Goal: Task Accomplishment & Management: Complete application form

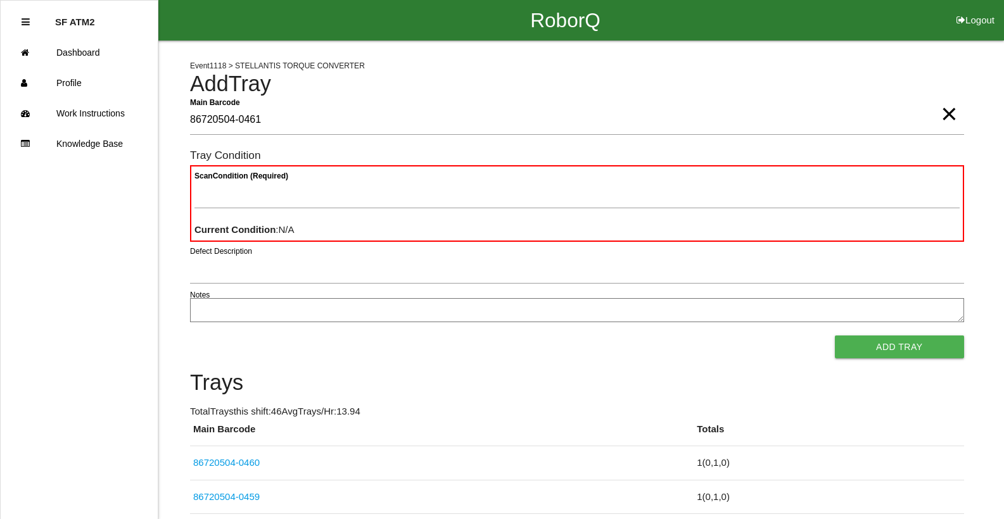
type Barcode "86720504-0461"
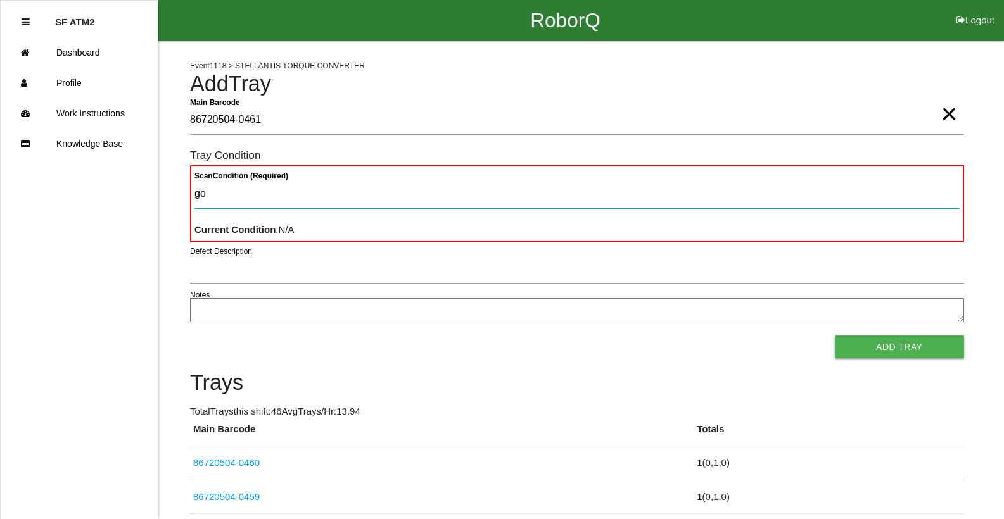
type Condition "goo"
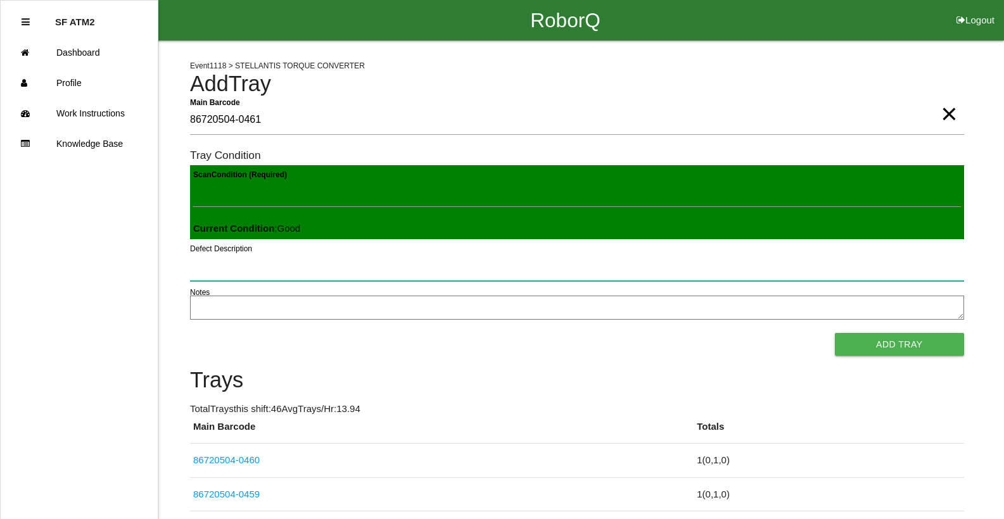
click at [835, 333] on button "Add Tray" at bounding box center [899, 344] width 129 height 23
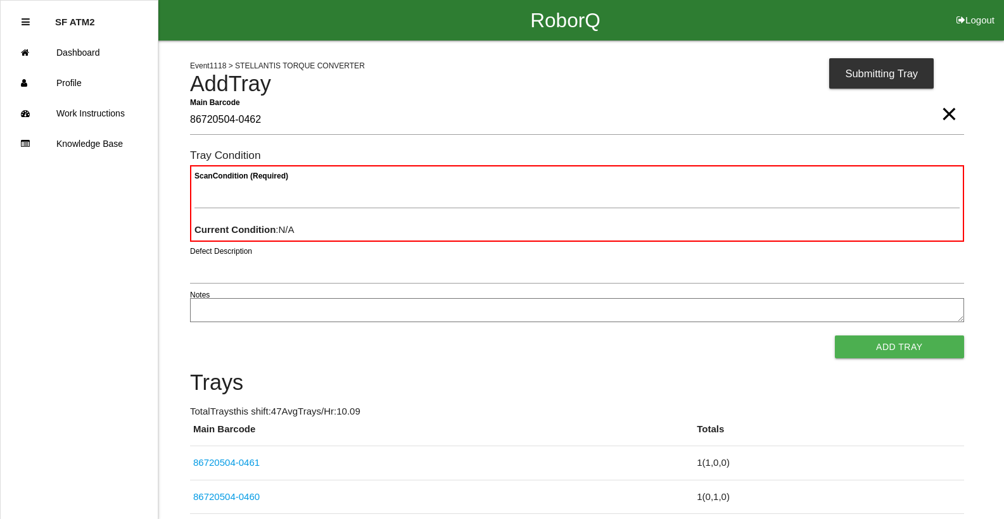
type Barcode "86720504-0462"
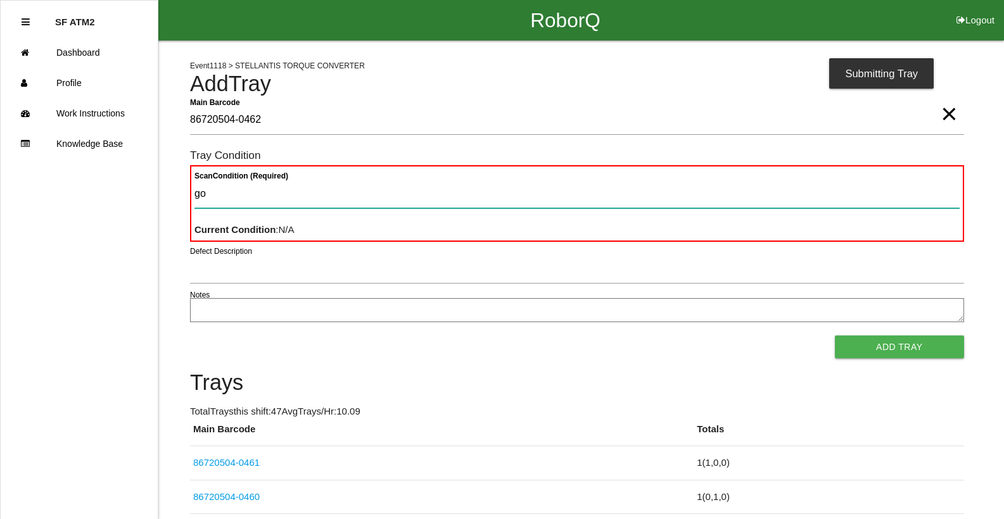
type Condition "goo"
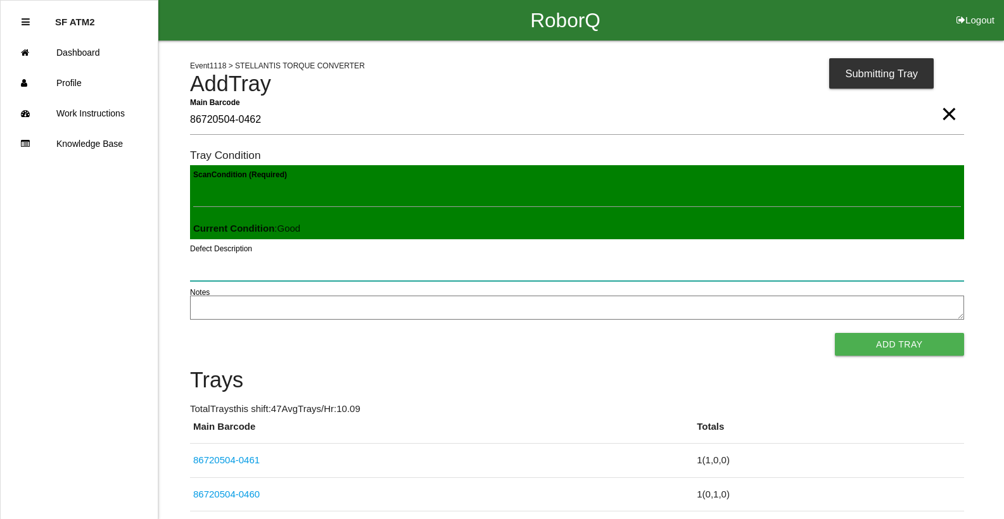
click at [835, 333] on button "Add Tray" at bounding box center [899, 344] width 129 height 23
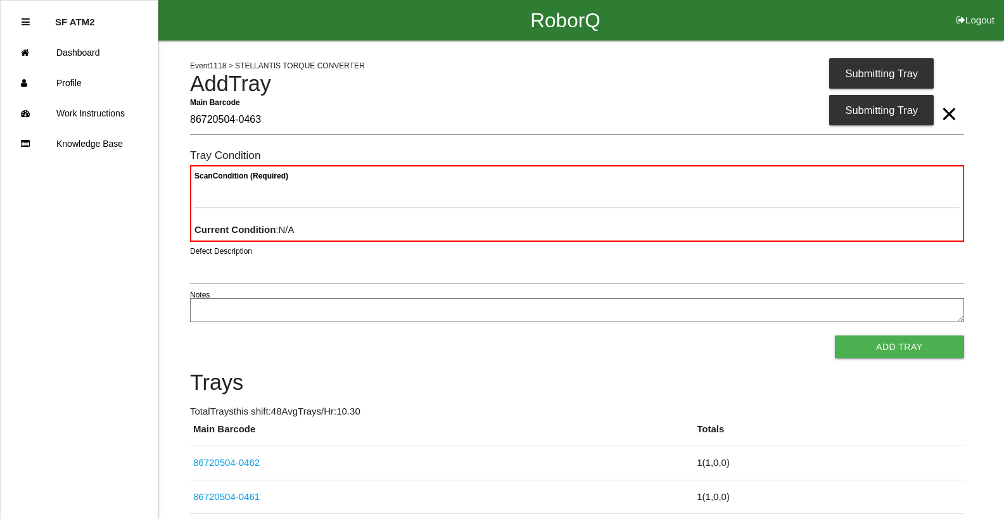
type Barcode "86720504-0463"
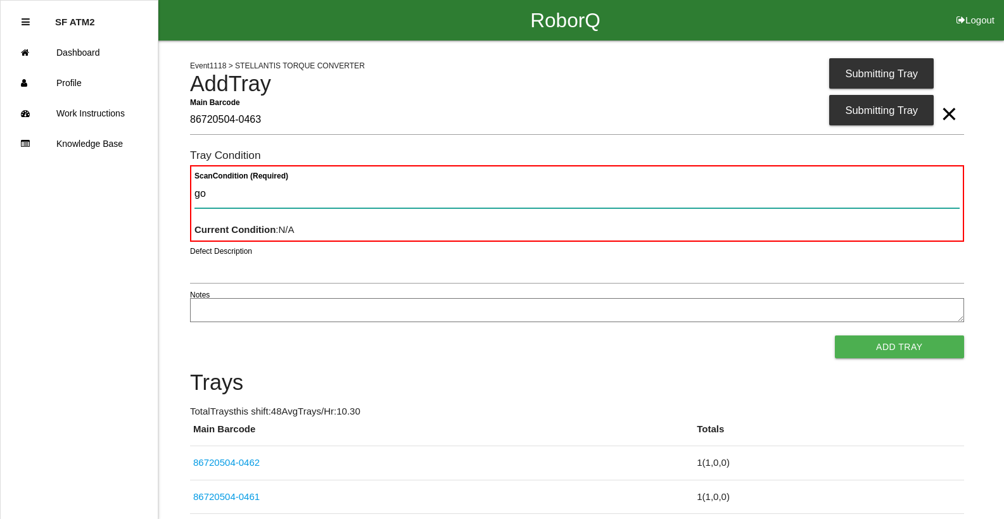
type Condition "goo"
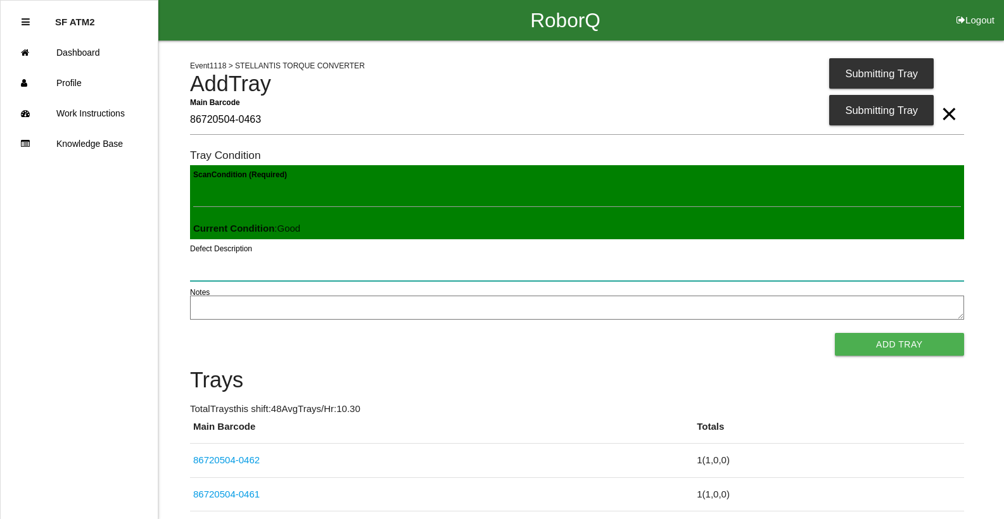
click at [835, 333] on button "Add Tray" at bounding box center [899, 344] width 129 height 23
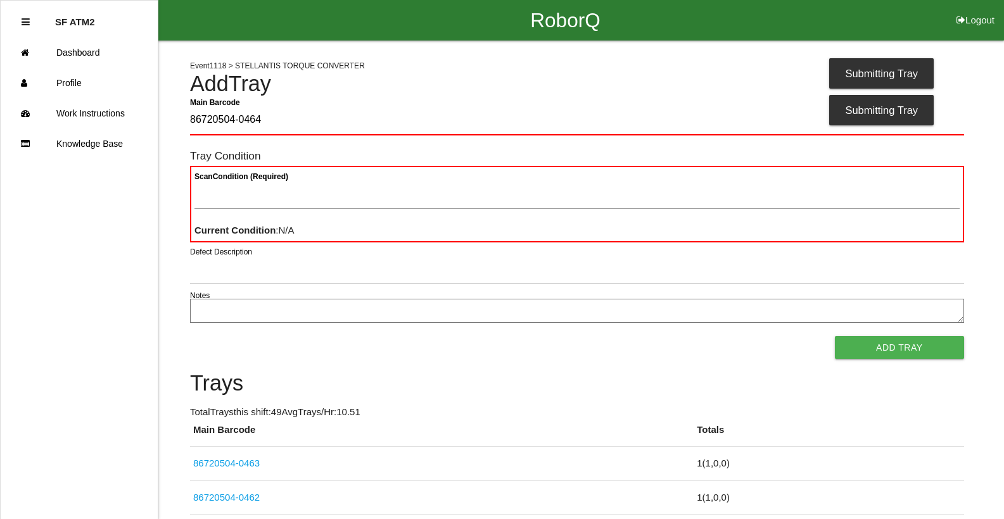
type Barcode "86720504-0464"
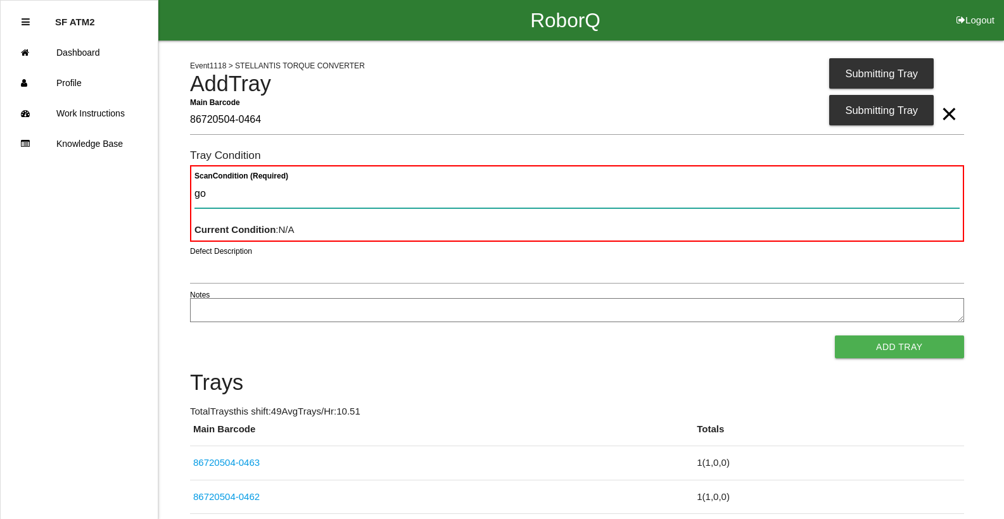
type Condition "goo"
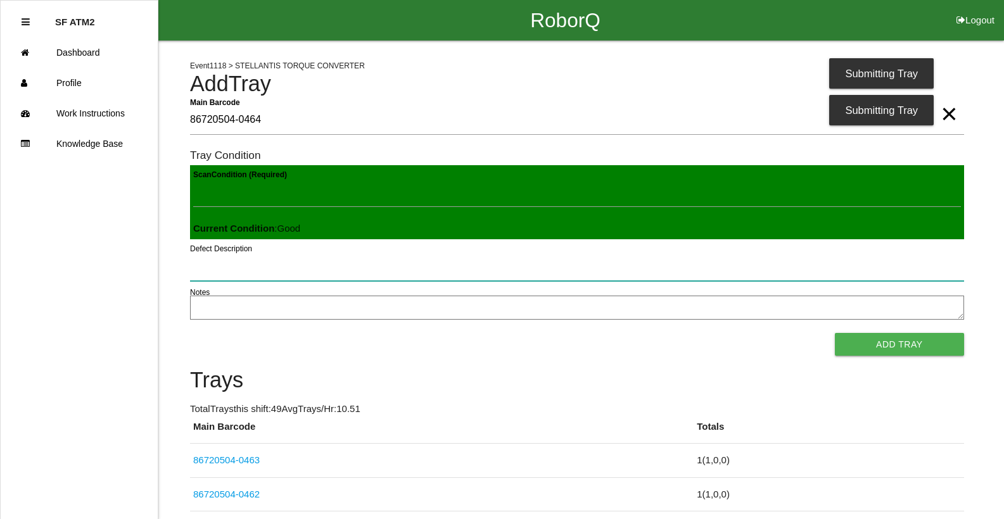
click at [835, 333] on button "Add Tray" at bounding box center [899, 344] width 129 height 23
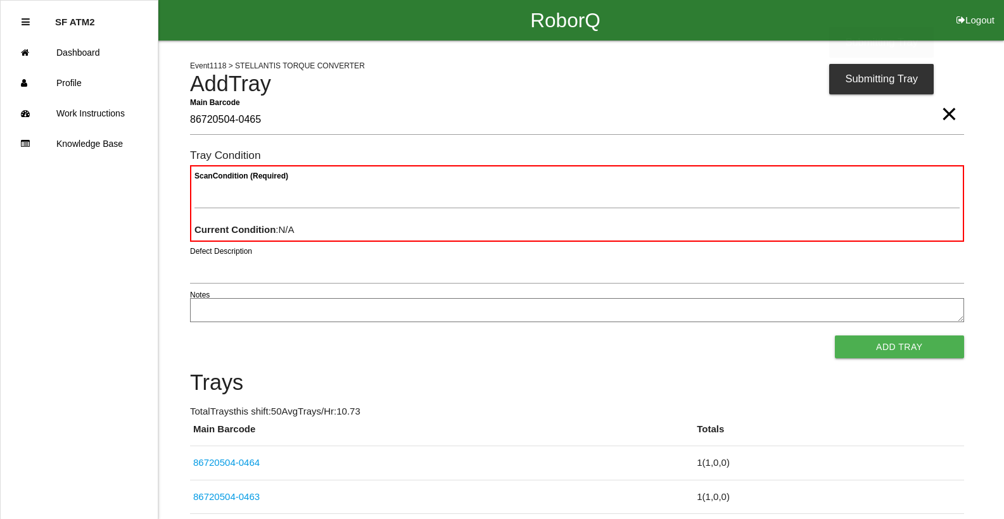
type Barcode "86720504-0465"
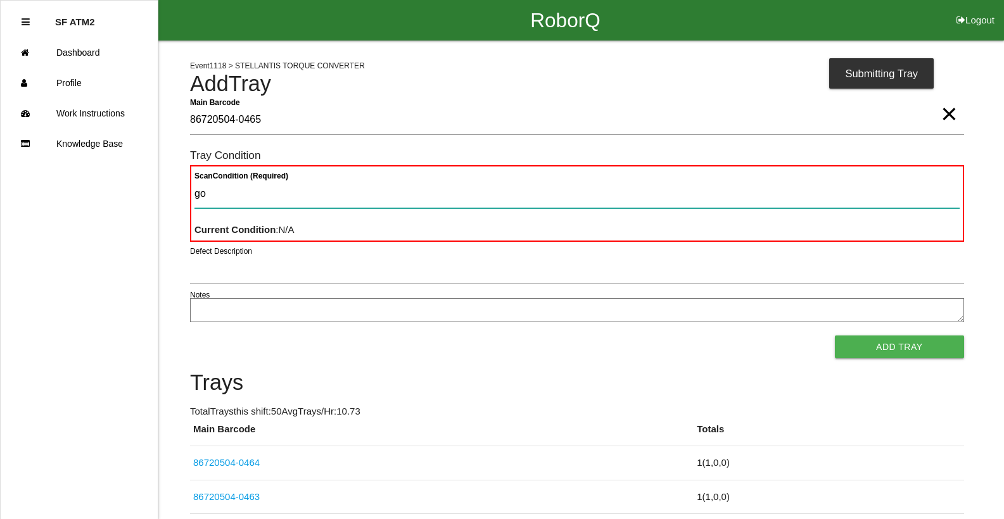
type Condition "goo"
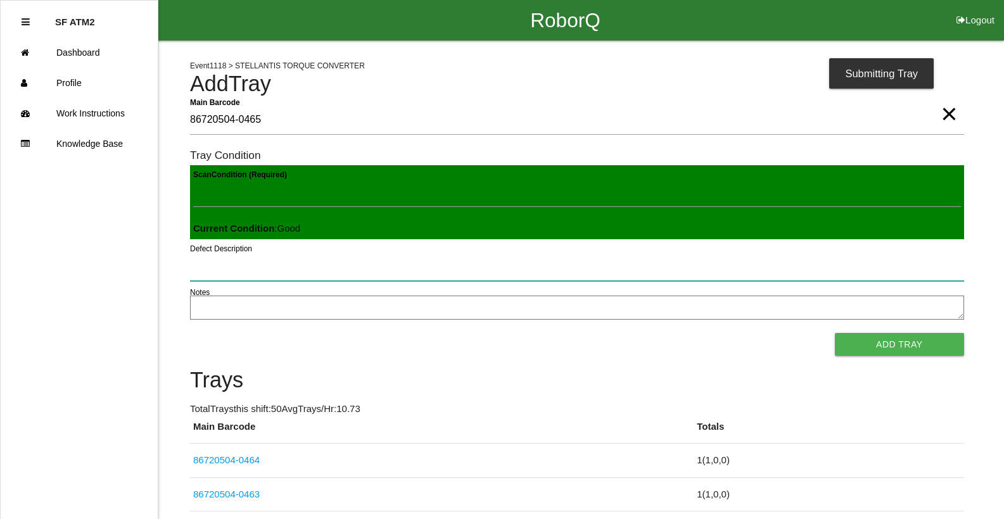
click at [835, 333] on button "Add Tray" at bounding box center [899, 344] width 129 height 23
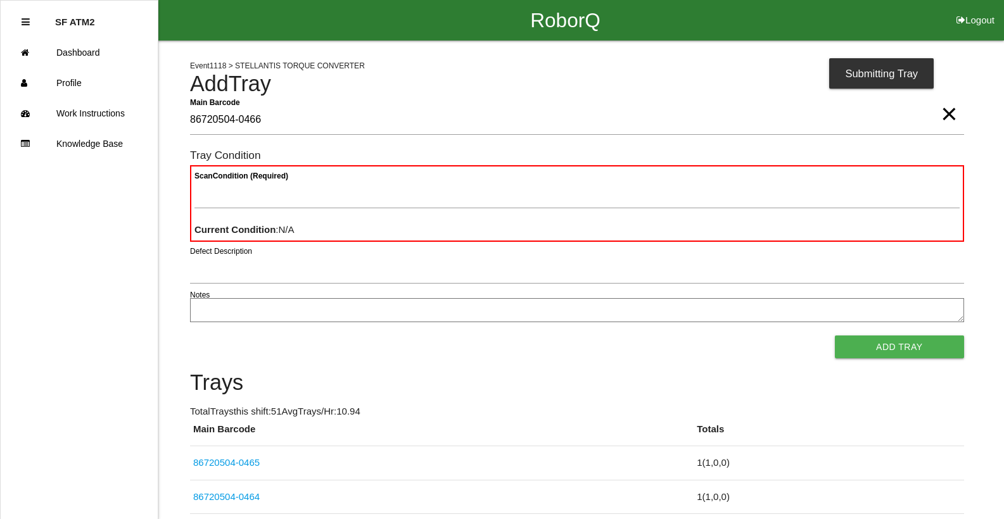
type Barcode "86720504-0466"
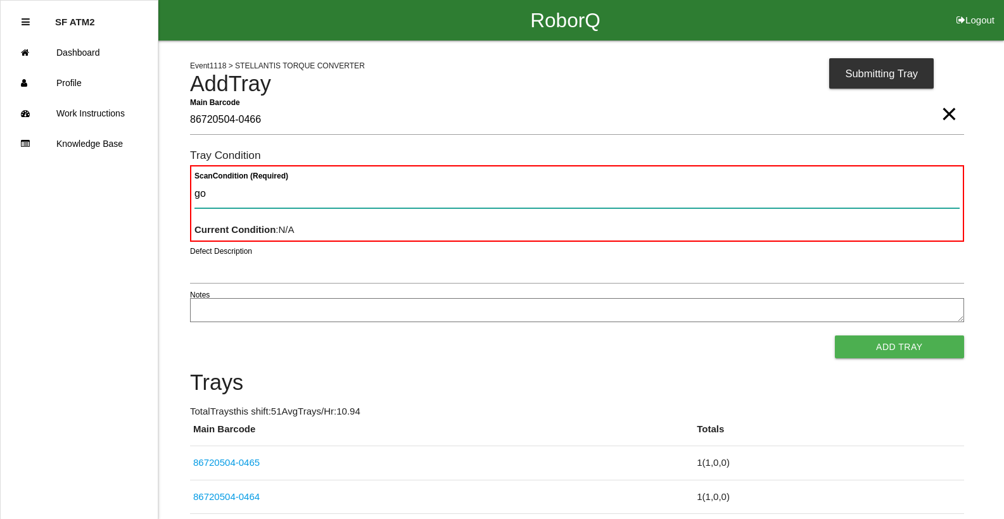
type Condition "goo"
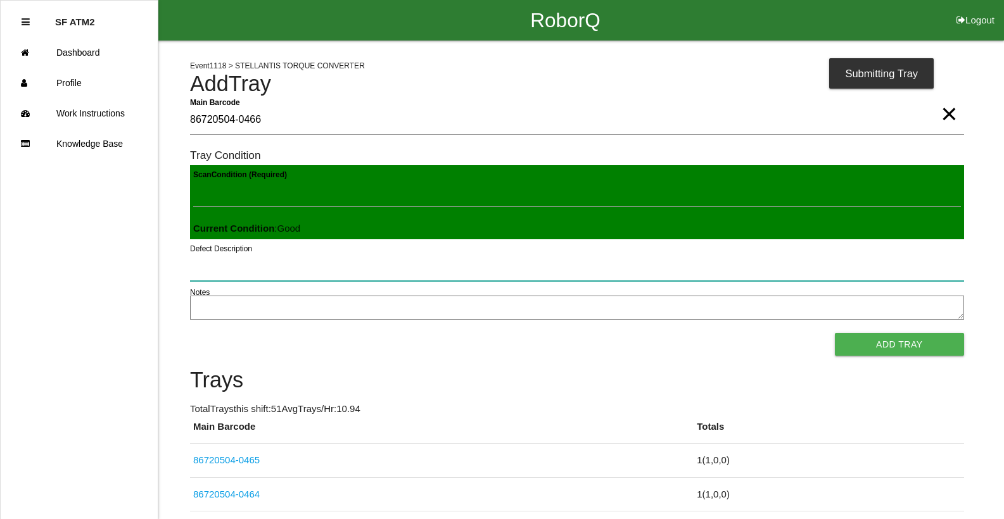
click at [835, 333] on button "Add Tray" at bounding box center [899, 344] width 129 height 23
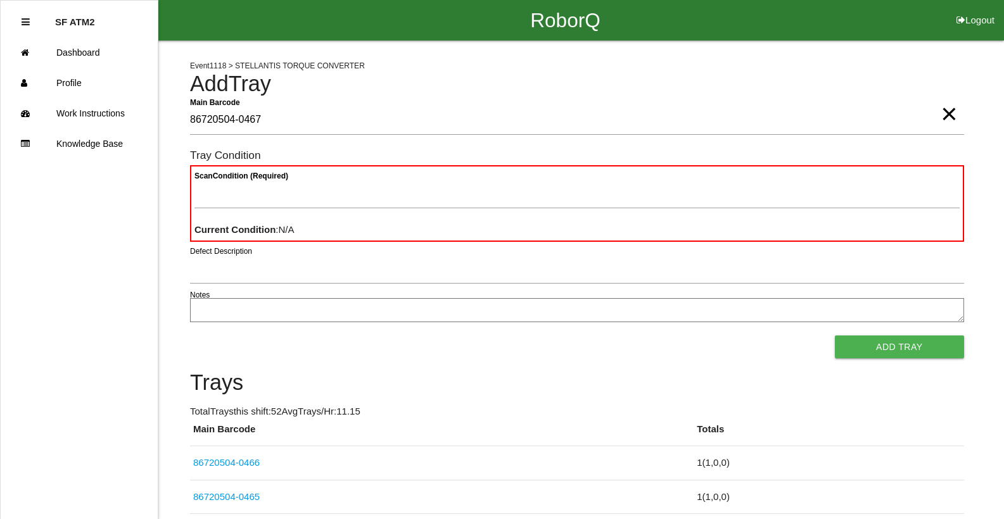
type Barcode "86720504-0467"
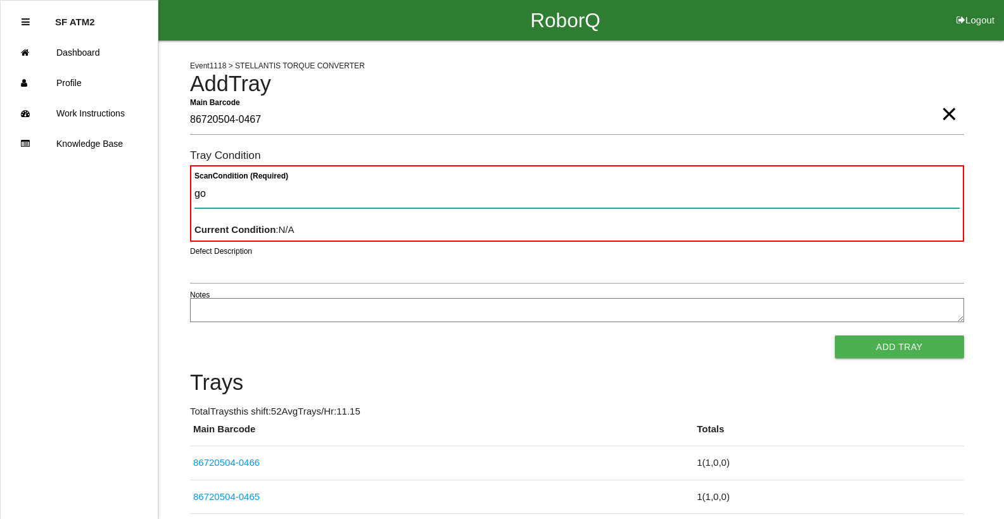
type Condition "goo"
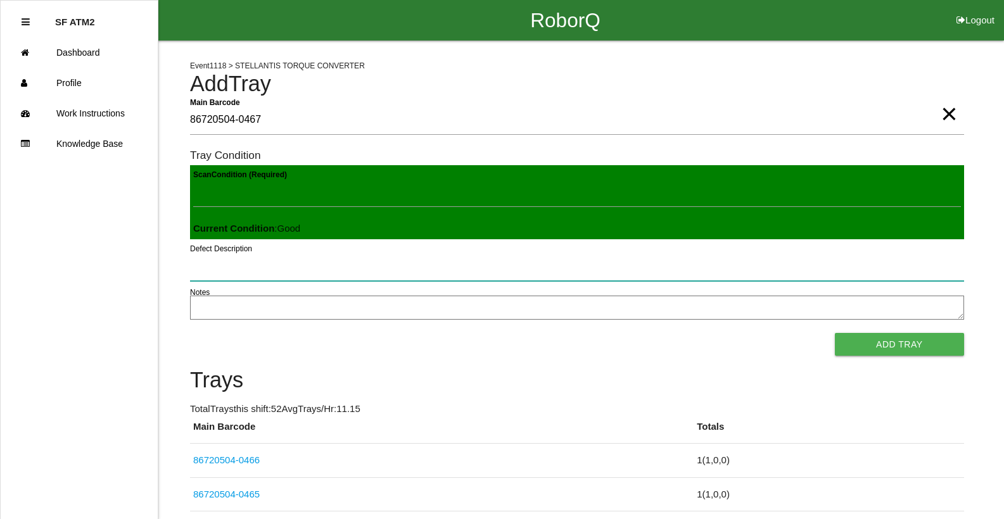
click at [835, 333] on button "Add Tray" at bounding box center [899, 344] width 129 height 23
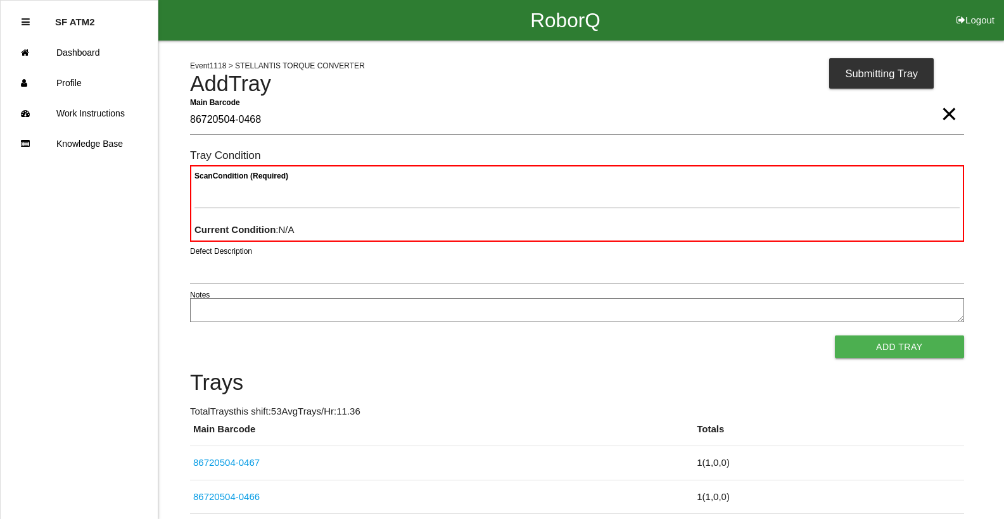
type Barcode "86720504-0468"
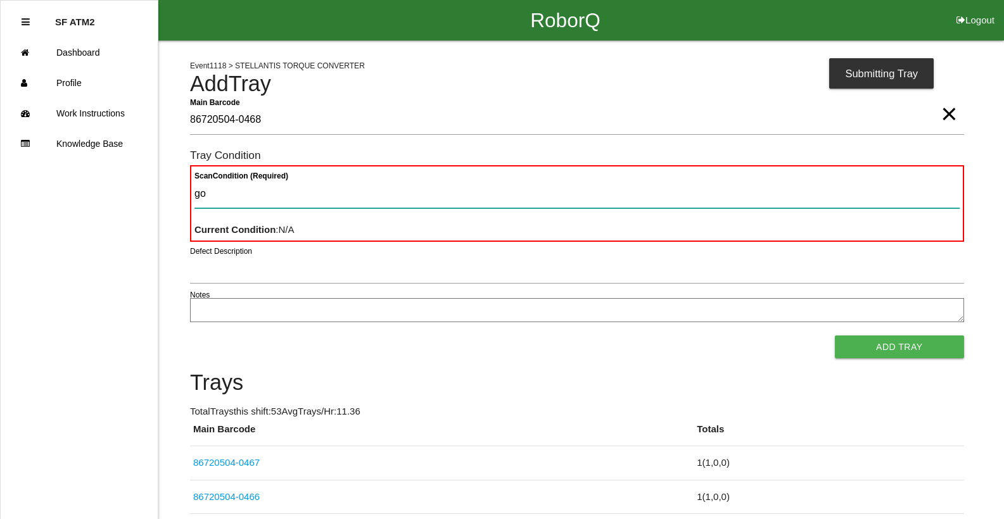
type Condition "goo"
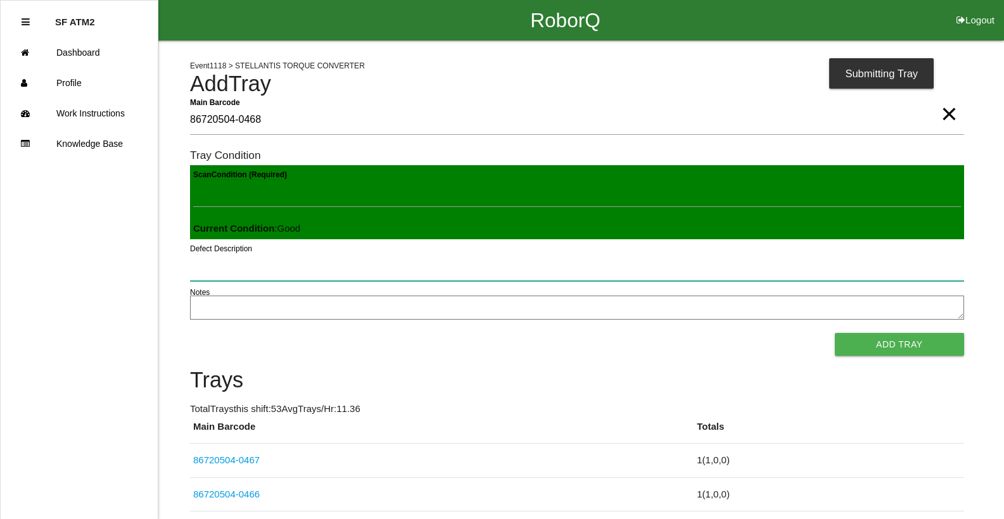
click at [835, 333] on button "Add Tray" at bounding box center [899, 344] width 129 height 23
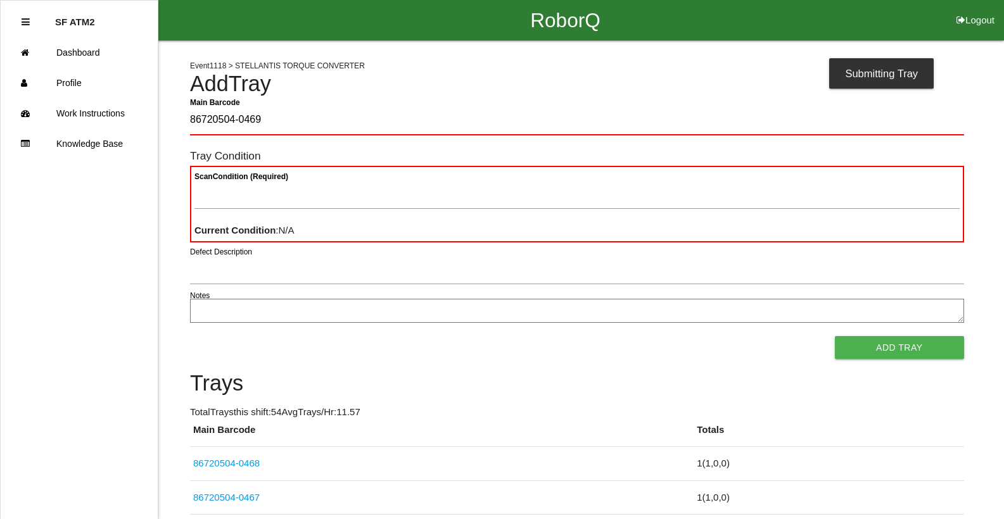
type Barcode "86720504-0469"
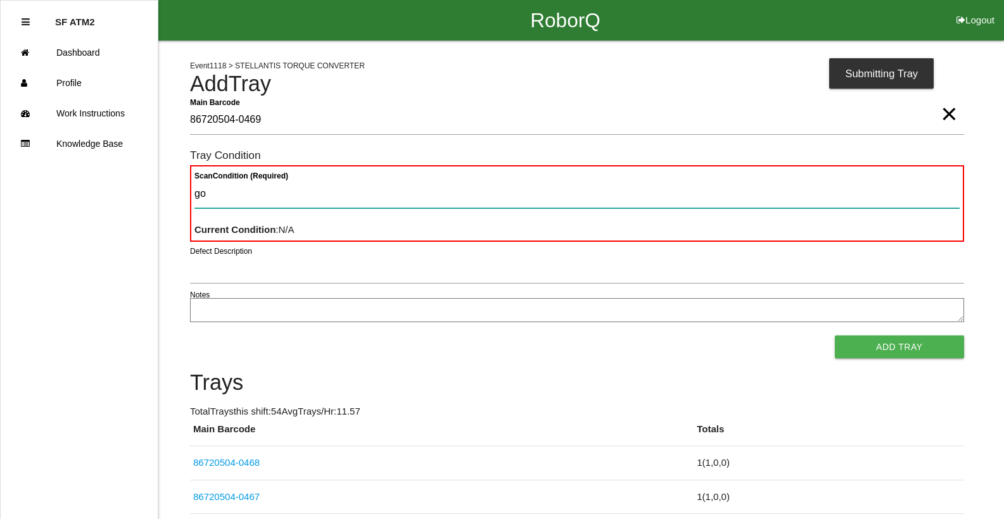
type Condition "goo"
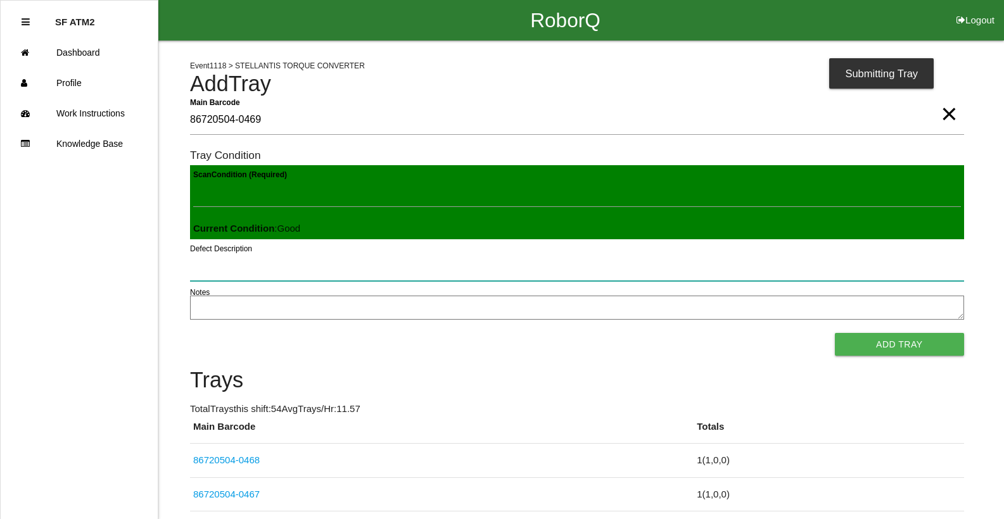
click at [835, 333] on button "Add Tray" at bounding box center [899, 344] width 129 height 23
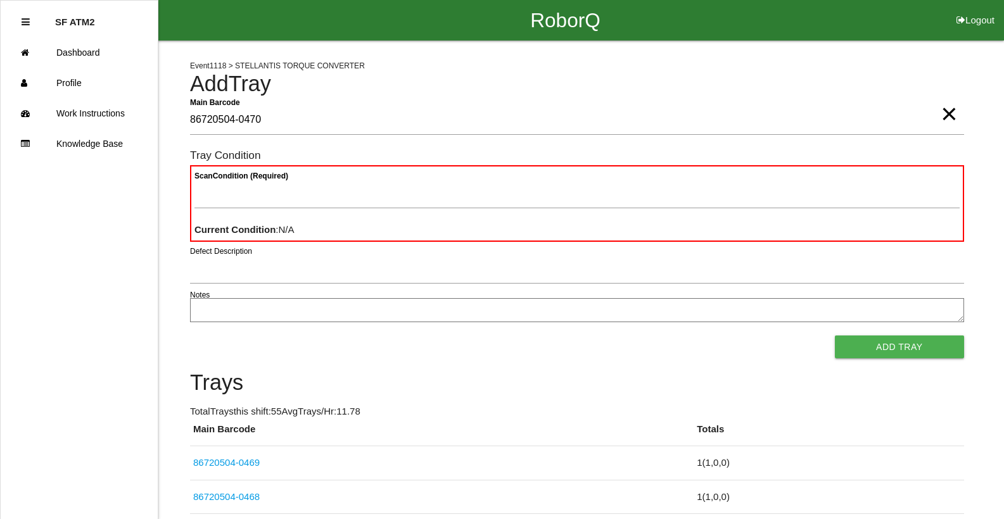
type Barcode "86720504-0470"
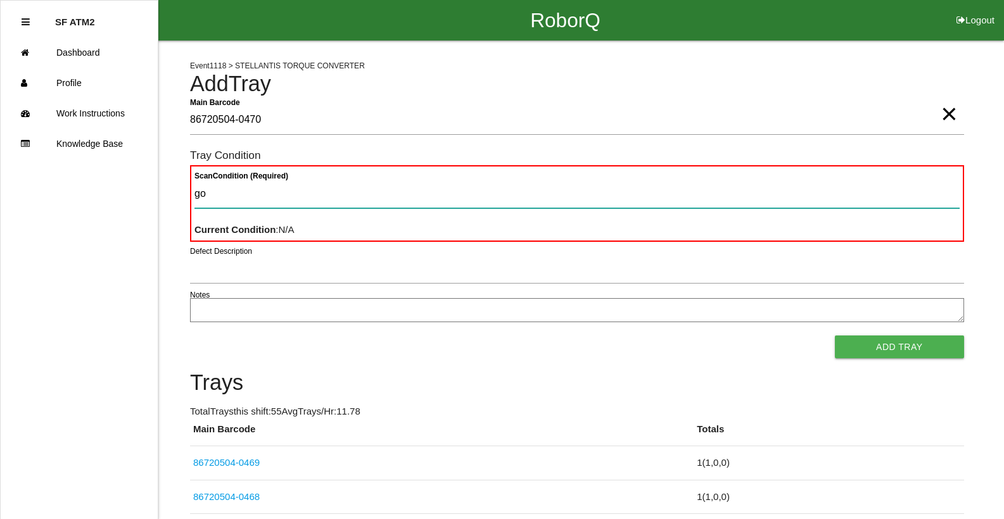
type Condition "goo"
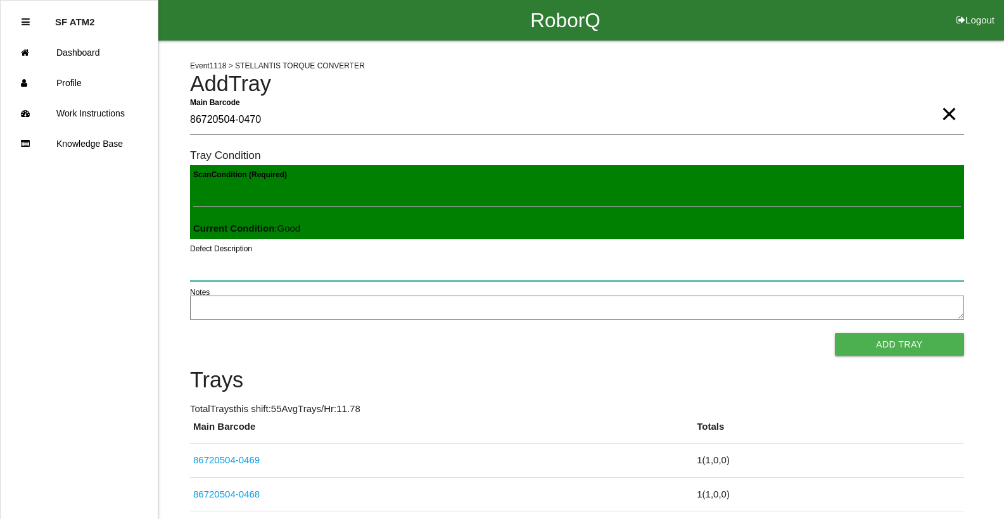
click at [835, 333] on button "Add Tray" at bounding box center [899, 344] width 129 height 23
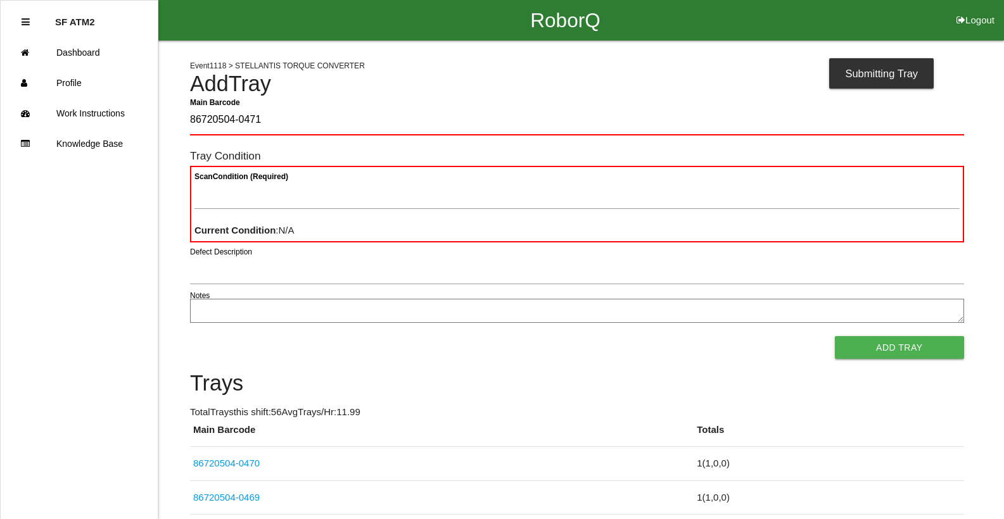
type Barcode "86720504-0471"
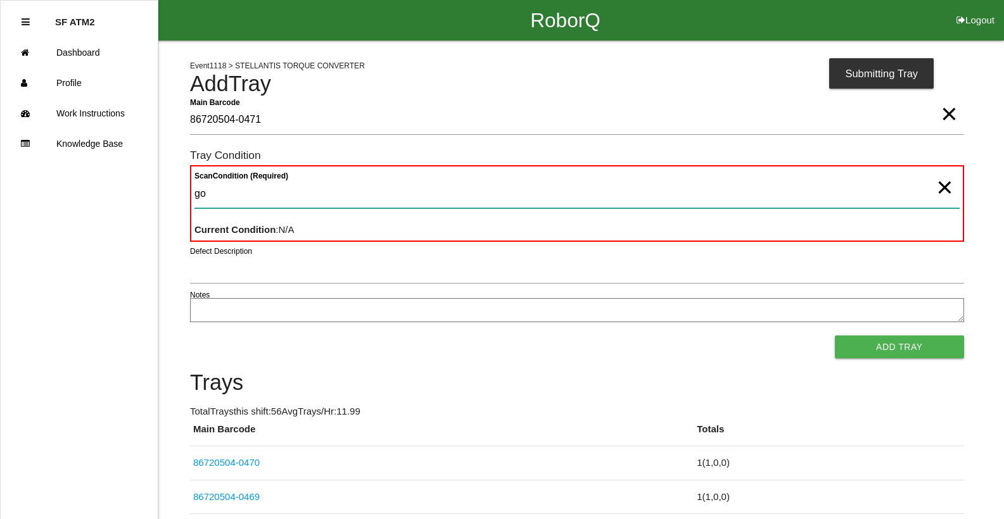
type Condition "goo"
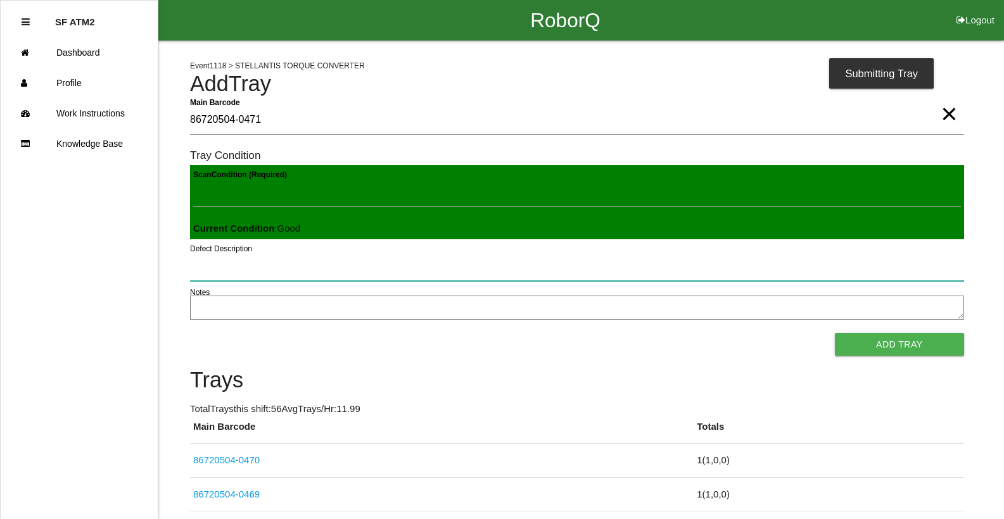
click at [835, 333] on button "Add Tray" at bounding box center [899, 344] width 129 height 23
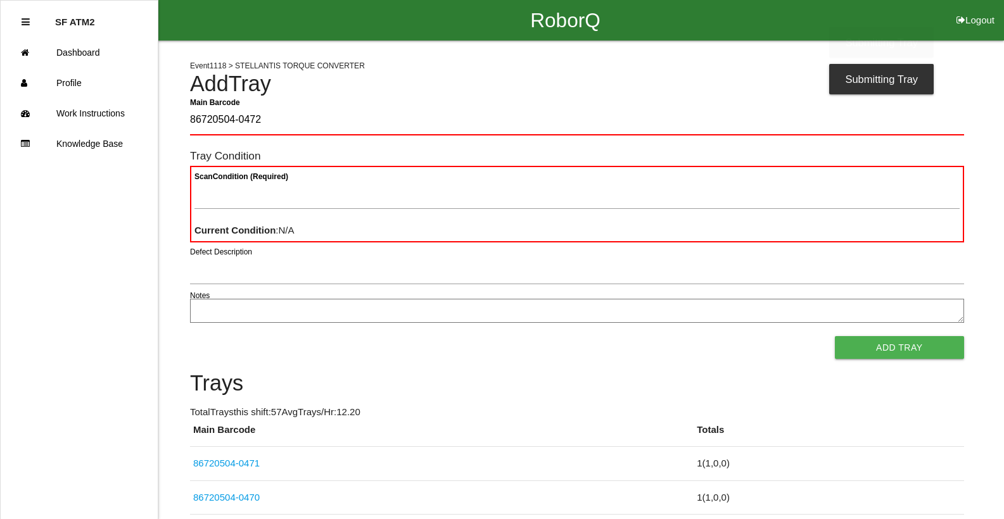
type Barcode "86720504-0472"
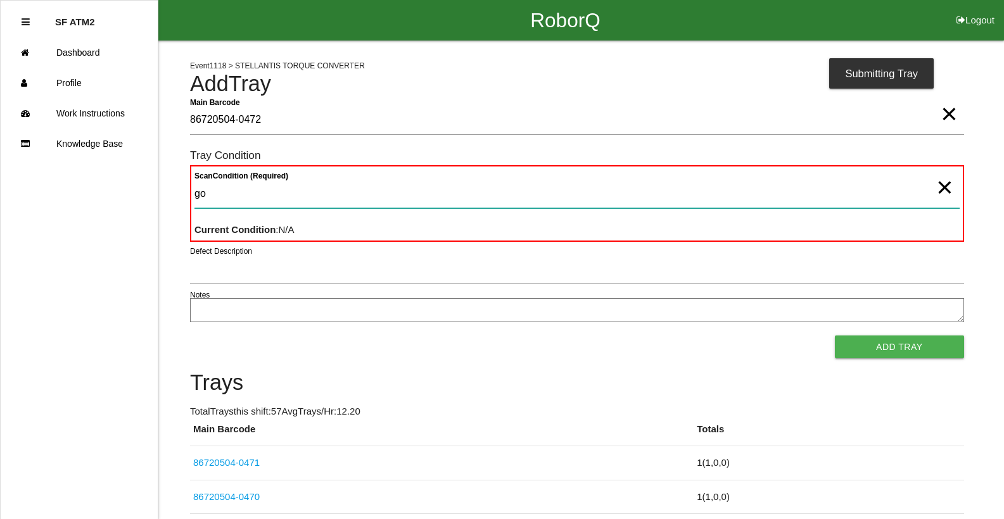
type Condition "goo"
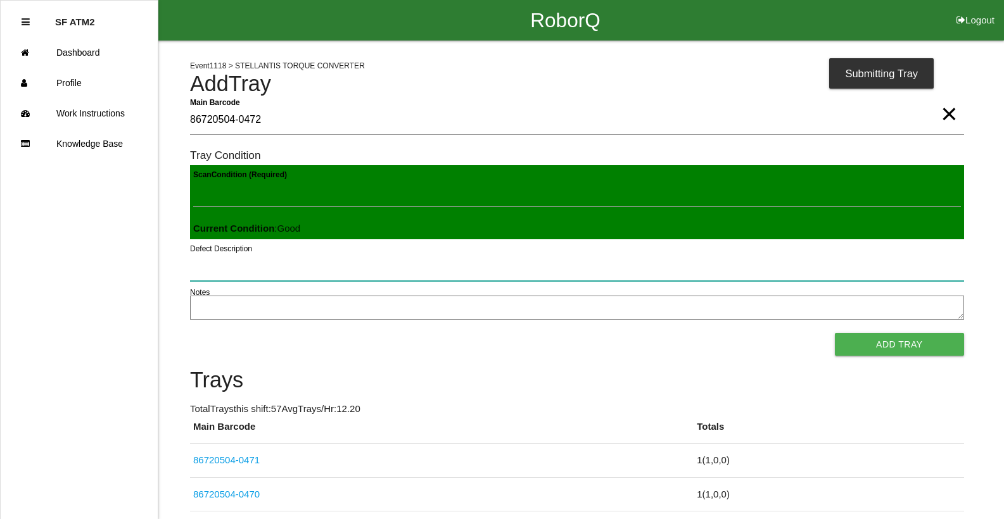
click at [835, 333] on button "Add Tray" at bounding box center [899, 344] width 129 height 23
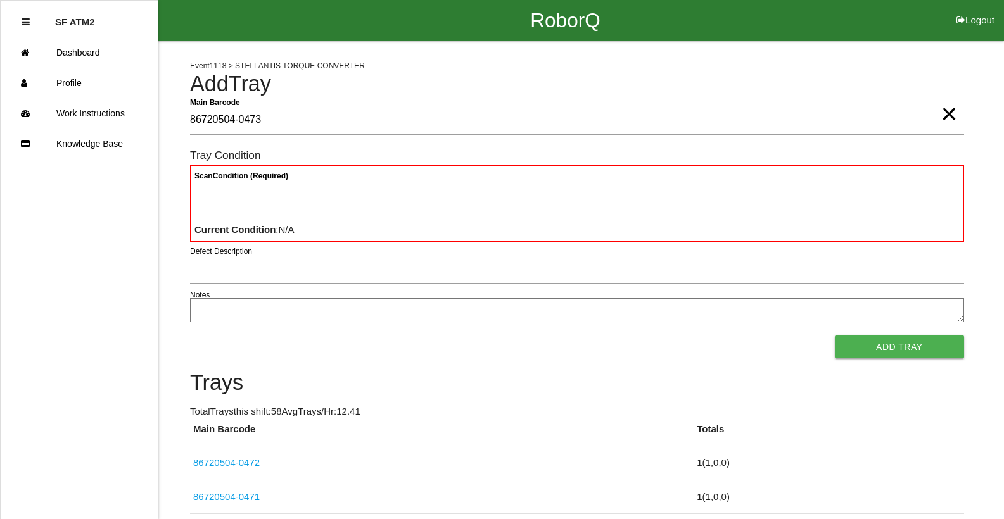
type Barcode "86720504-0473"
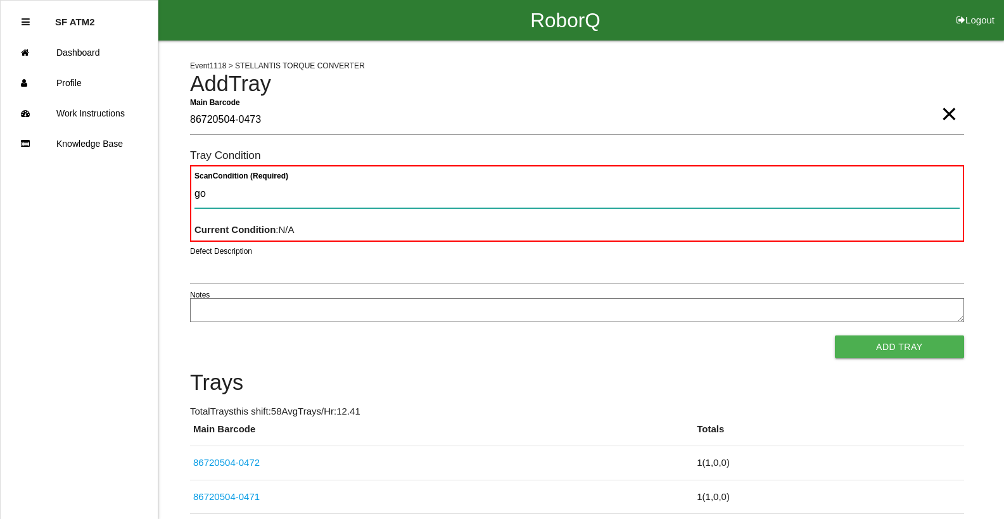
type Condition "goo"
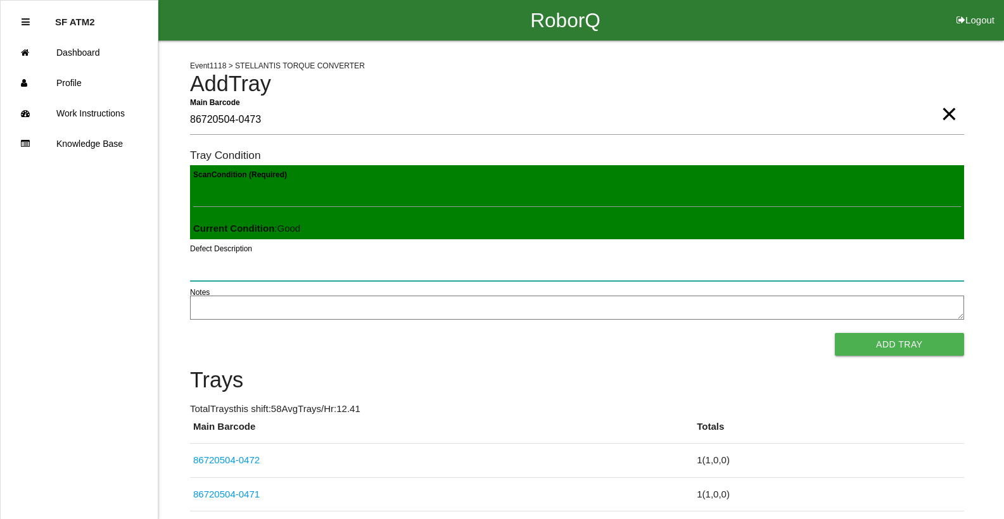
click button "Add Tray" at bounding box center [899, 344] width 129 height 23
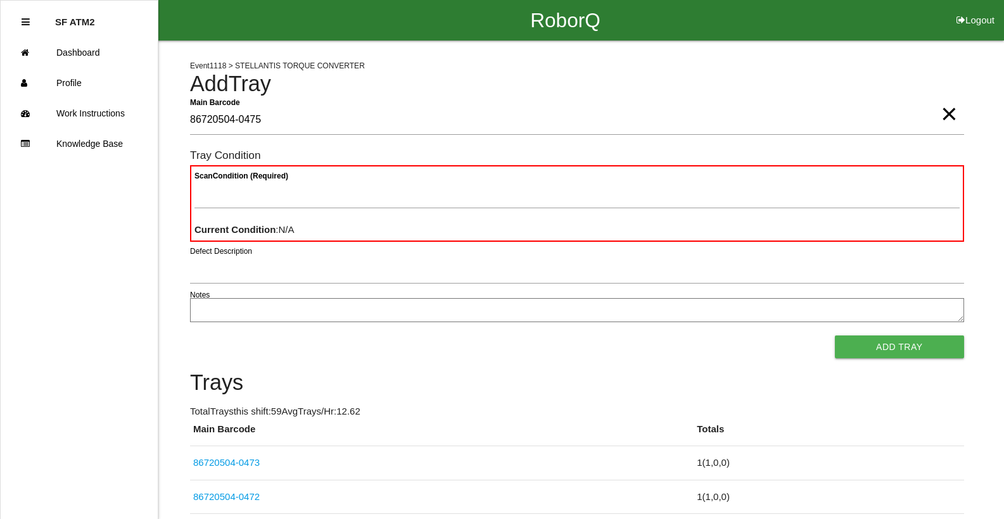
type Barcode "86720504-0475"
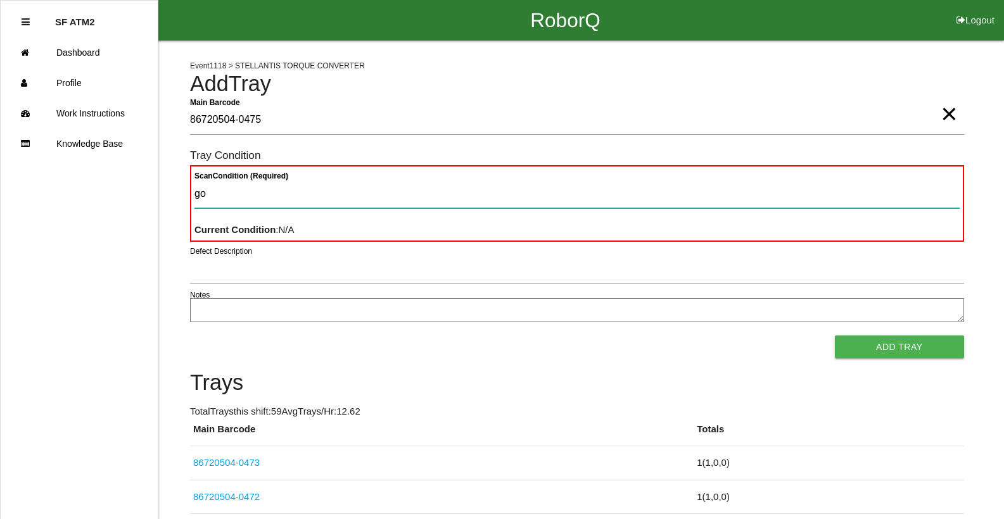
type Condition "goo"
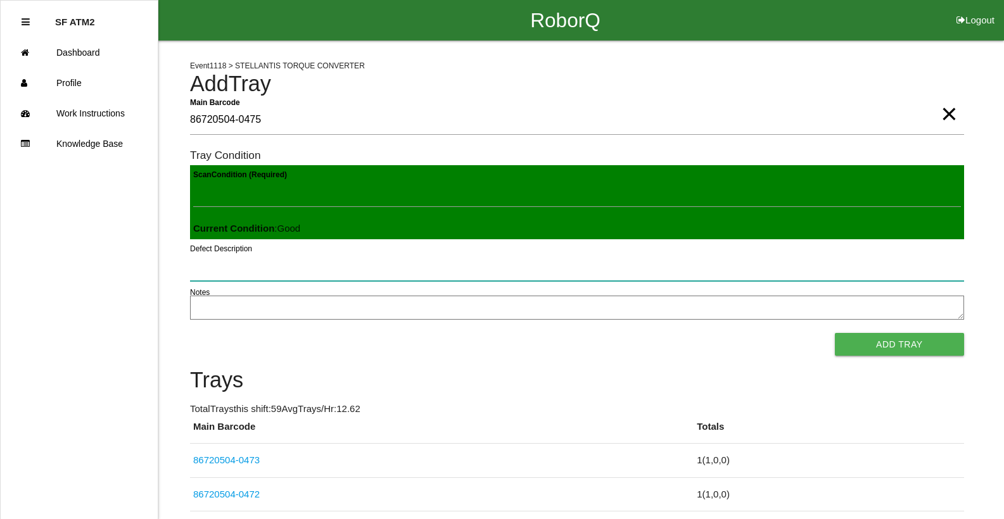
click at [835, 333] on button "Add Tray" at bounding box center [899, 344] width 129 height 23
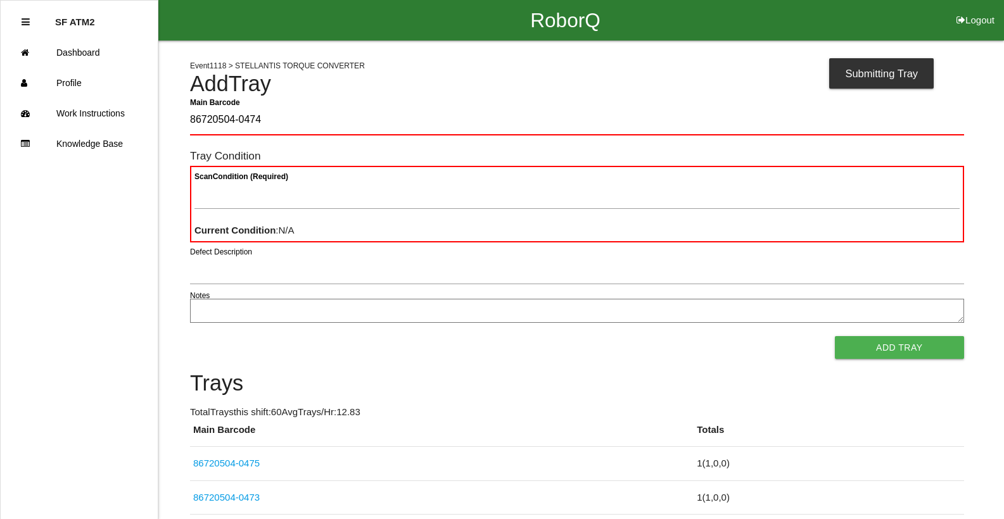
type Barcode "86720504-0474"
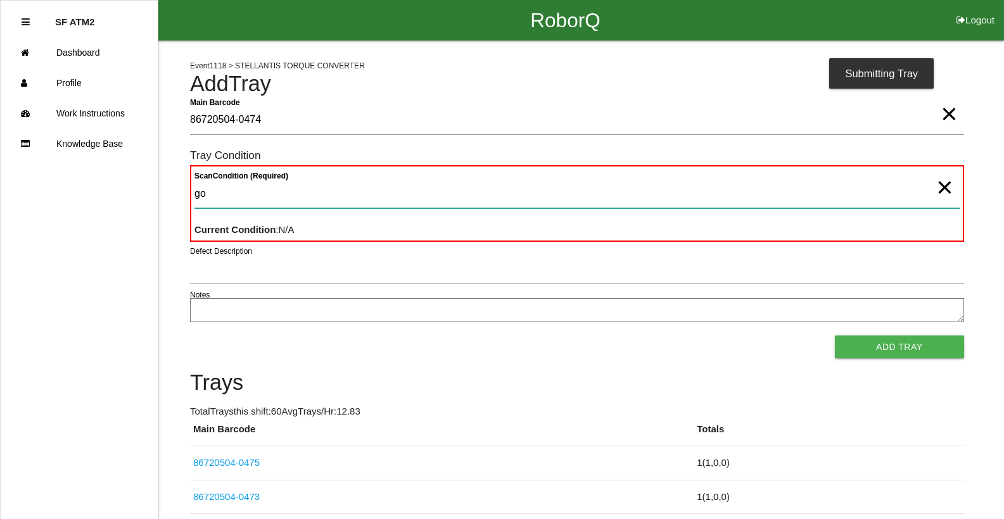
type Condition "goo"
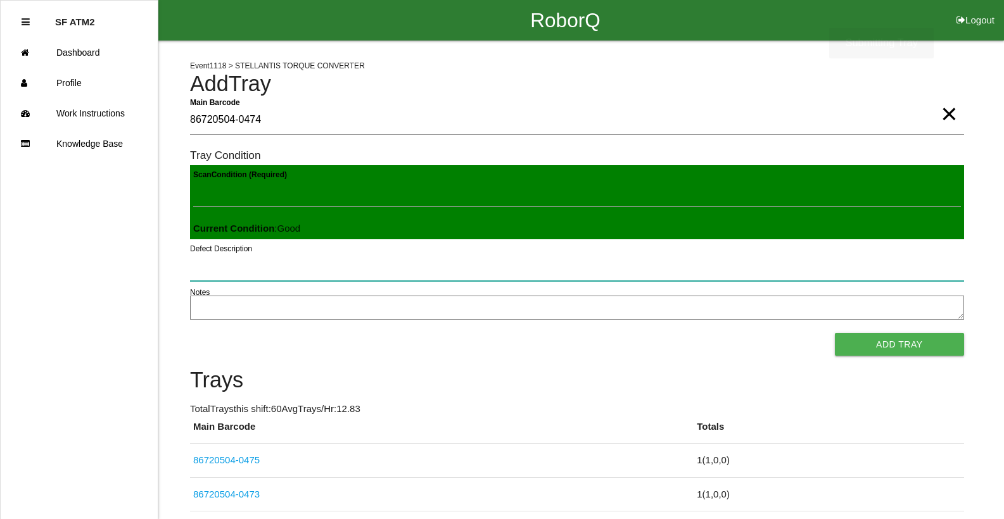
click at [835, 333] on button "Add Tray" at bounding box center [899, 344] width 129 height 23
